Goal: Information Seeking & Learning: Learn about a topic

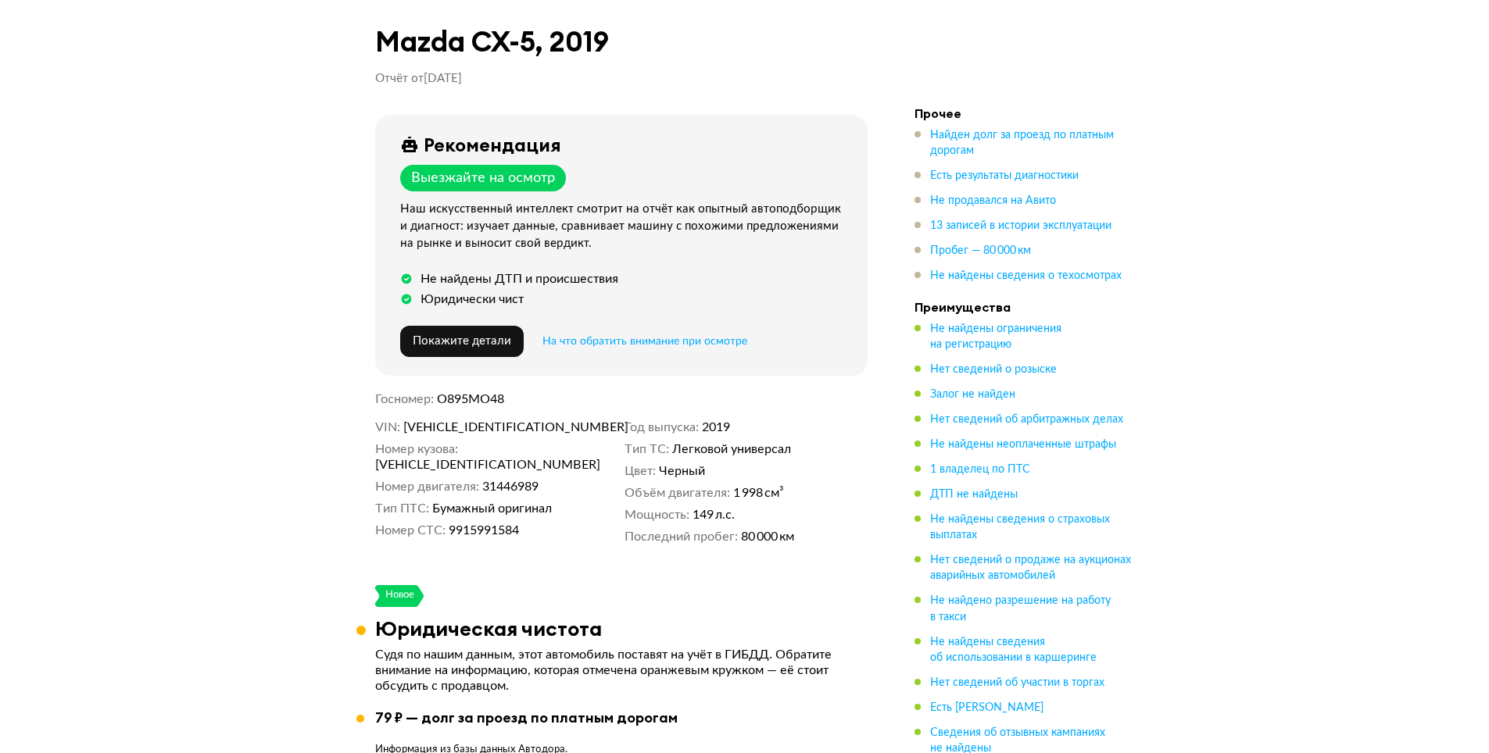
click at [496, 404] on span "О895МО48" at bounding box center [470, 399] width 67 height 13
copy span "О895МО48"
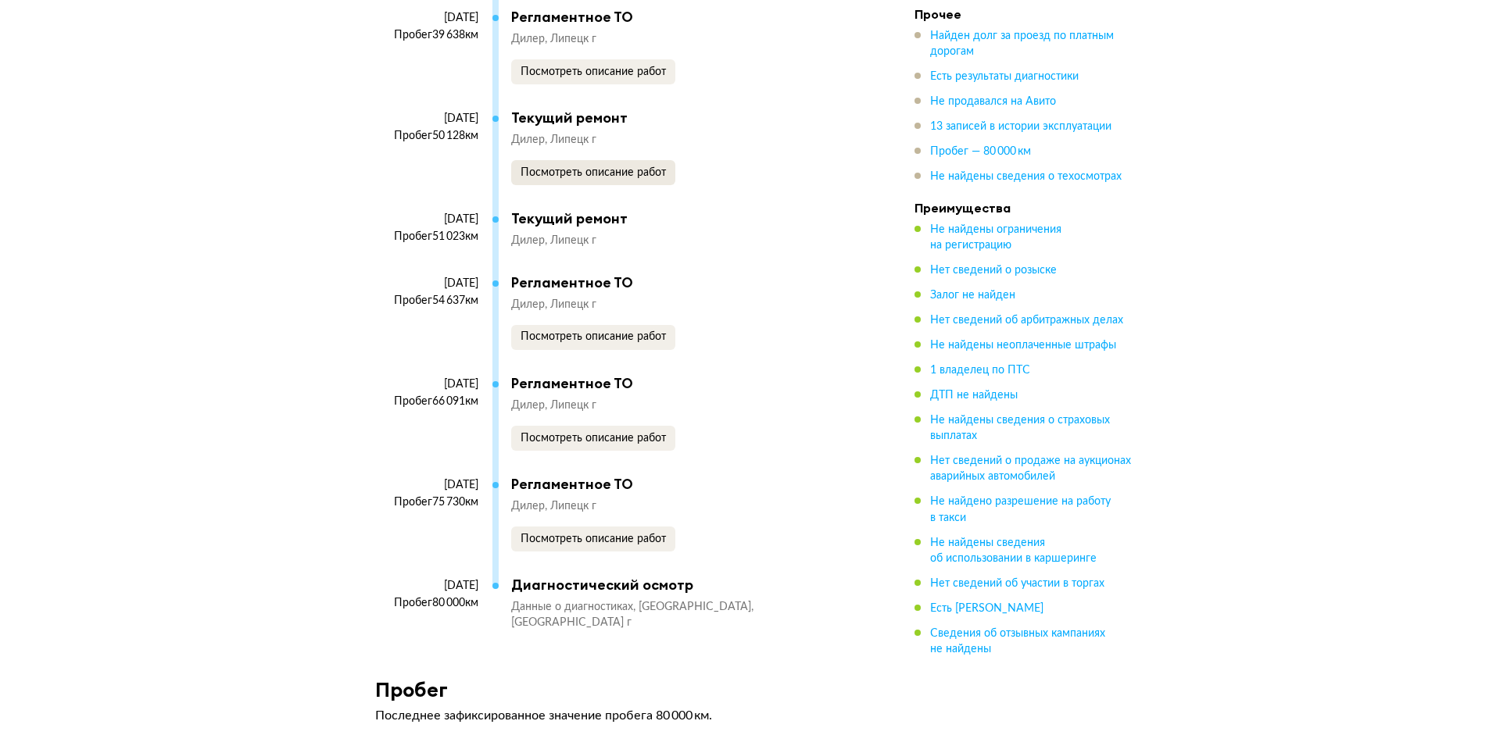
scroll to position [3673, 0]
click at [590, 438] on span "Посмотреть описание работ" at bounding box center [593, 436] width 145 height 11
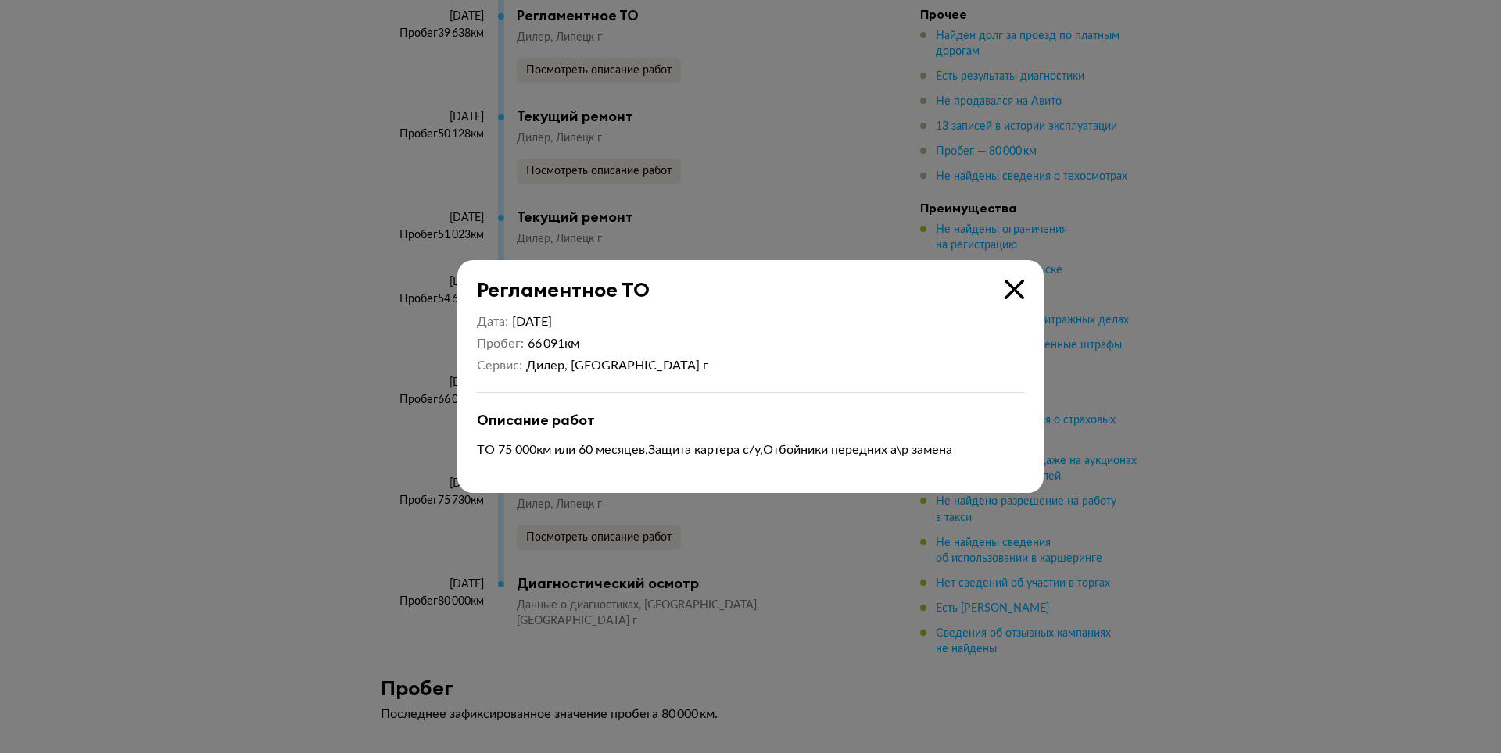
click at [1010, 288] on icon at bounding box center [1014, 290] width 20 height 20
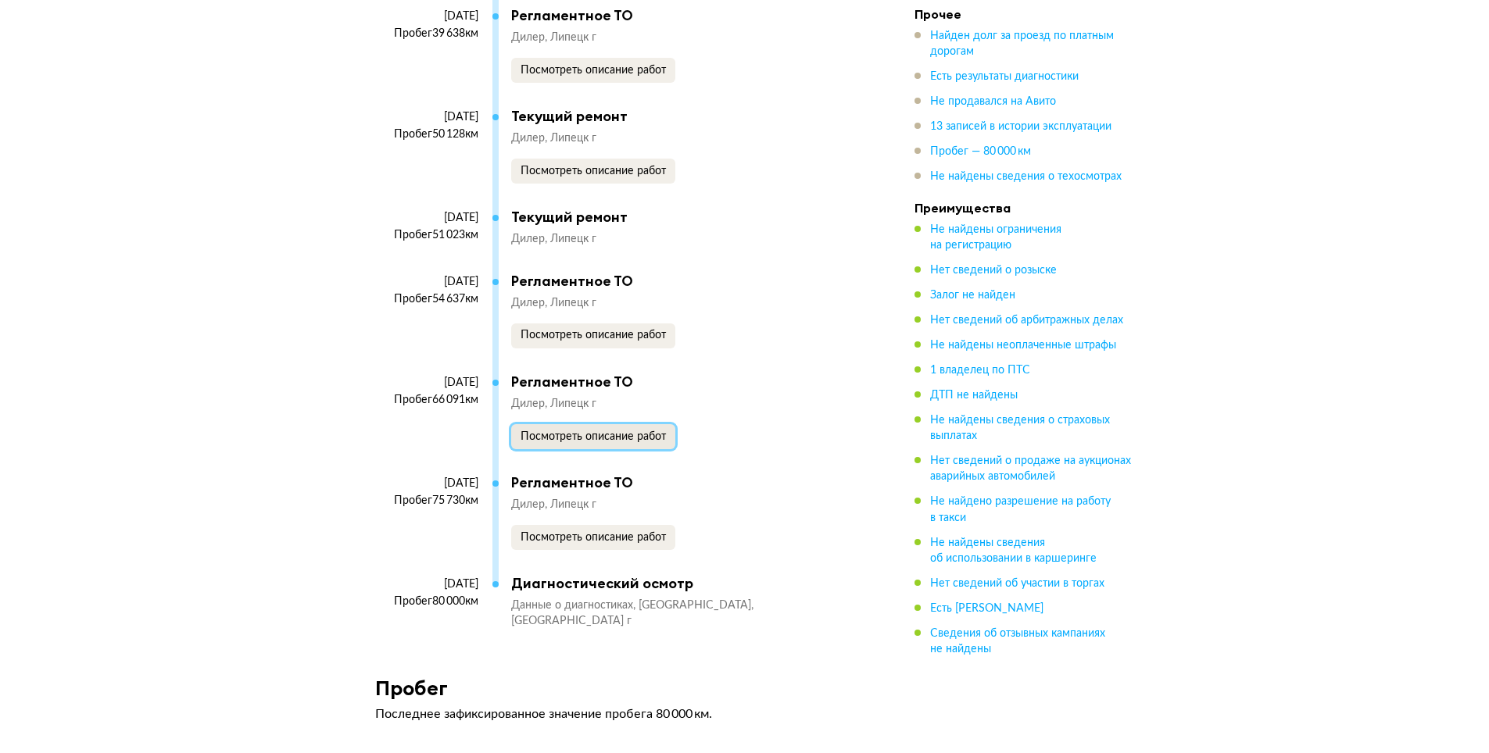
click at [588, 435] on span "Посмотреть описание работ" at bounding box center [593, 436] width 145 height 11
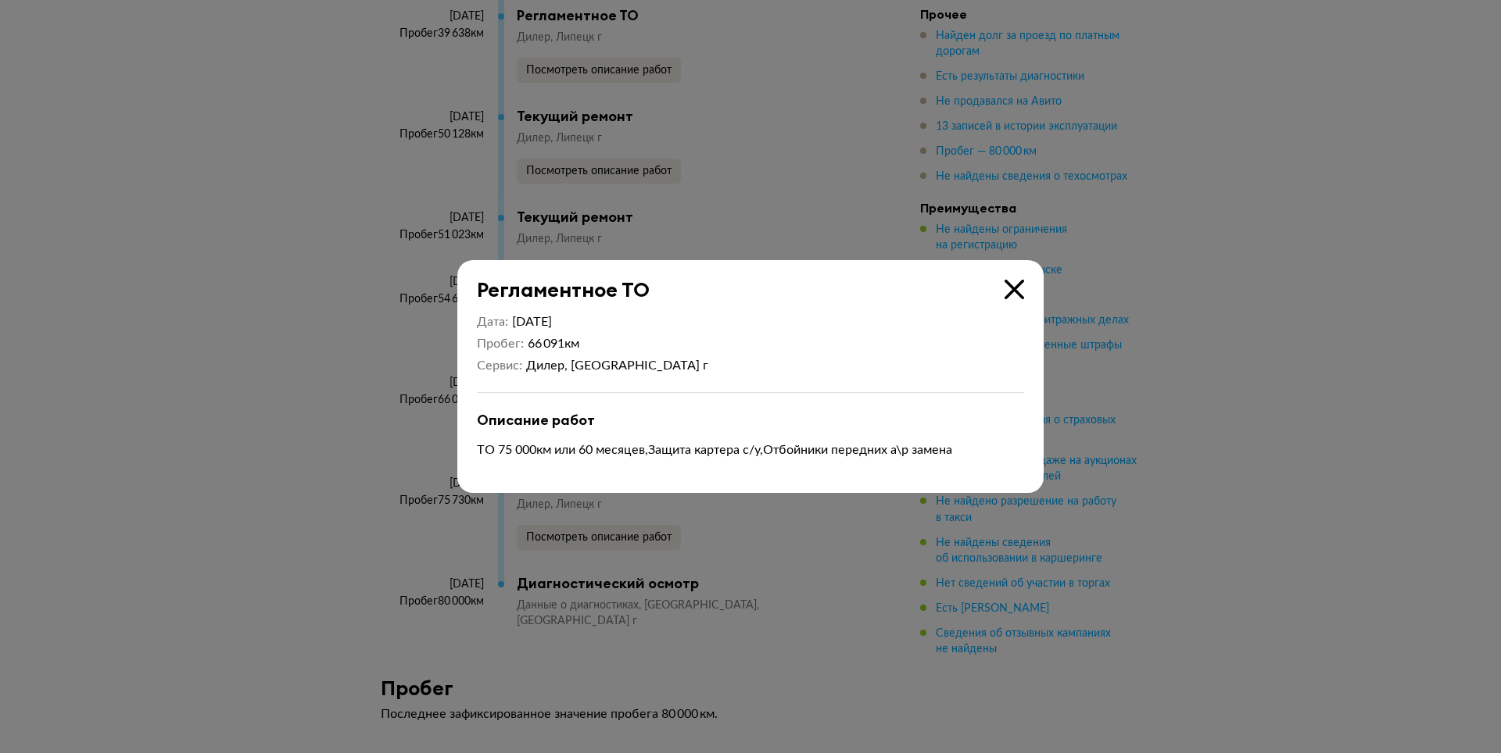
click at [1017, 288] on icon at bounding box center [1014, 290] width 20 height 20
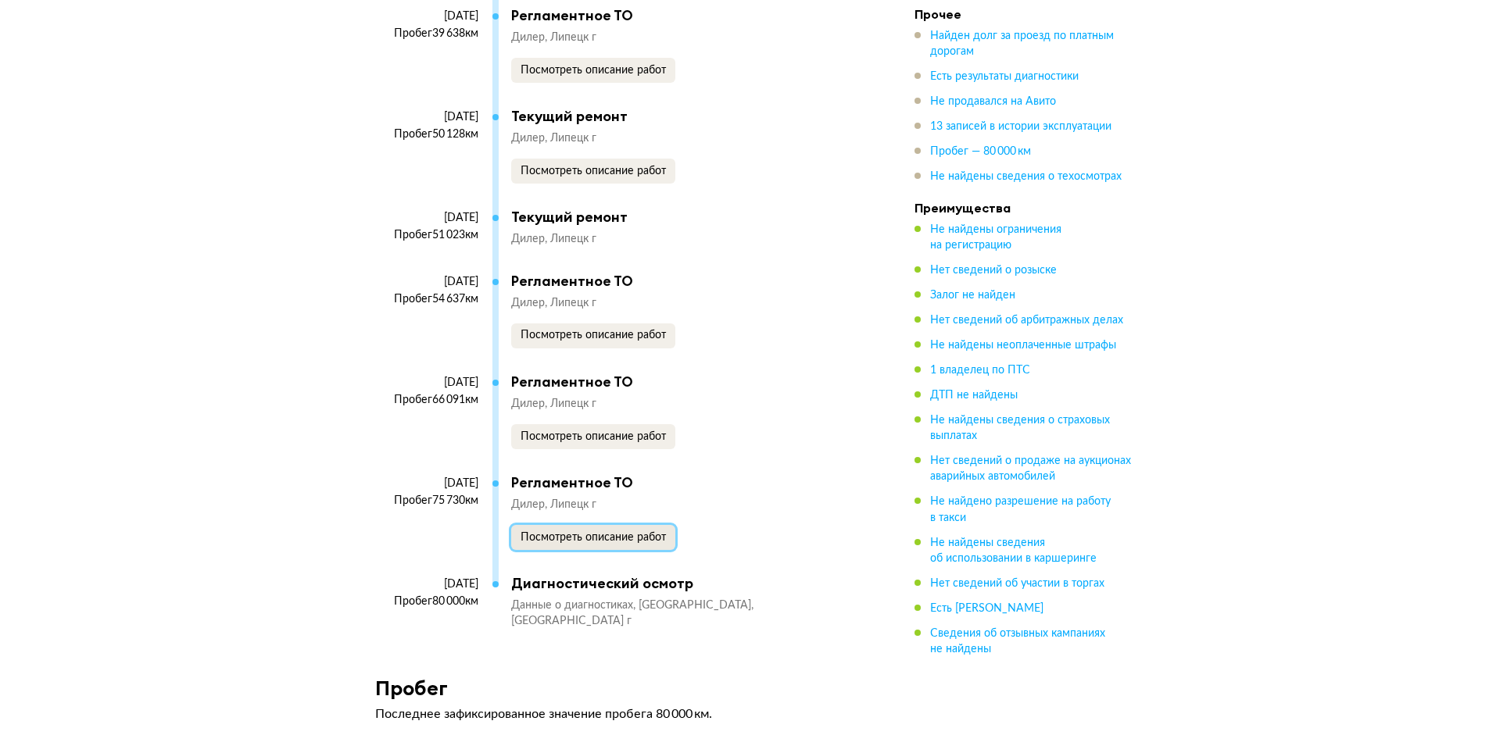
click at [562, 539] on span "Посмотреть описание работ" at bounding box center [593, 537] width 145 height 11
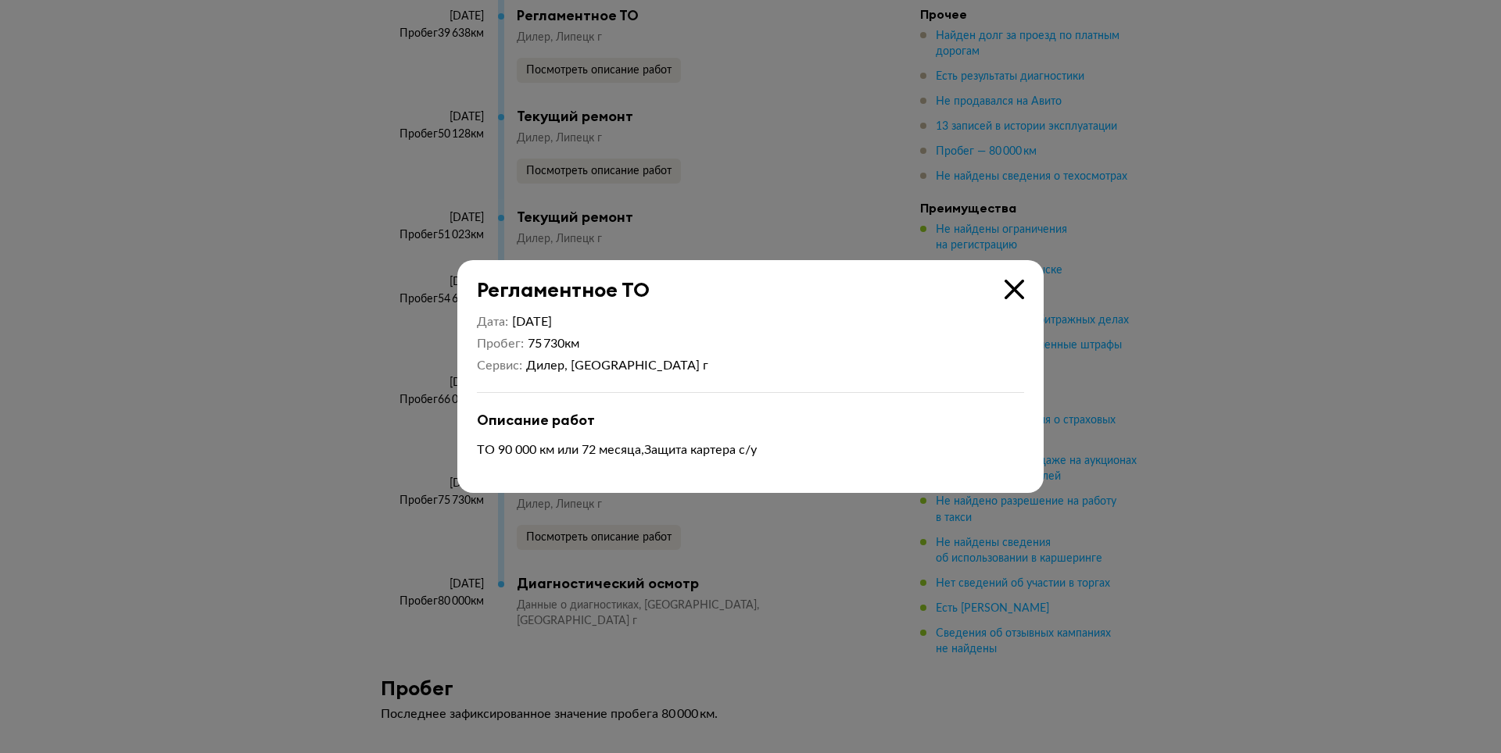
click at [1005, 292] on icon at bounding box center [1014, 290] width 20 height 20
